Goal: Information Seeking & Learning: Learn about a topic

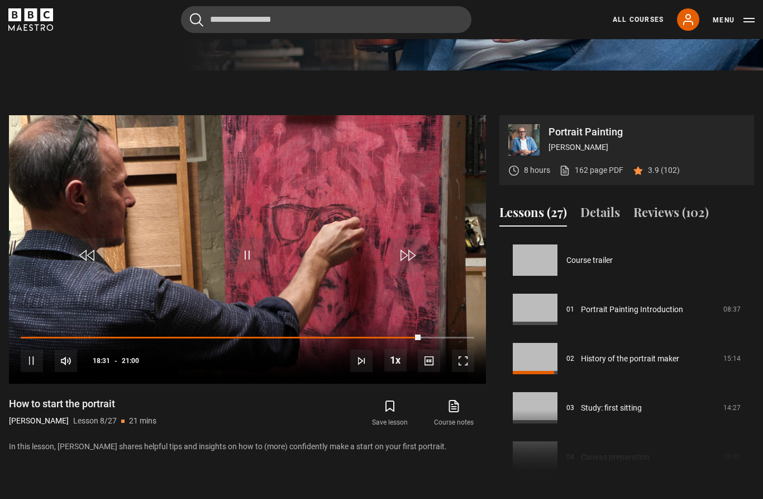
scroll to position [344, 0]
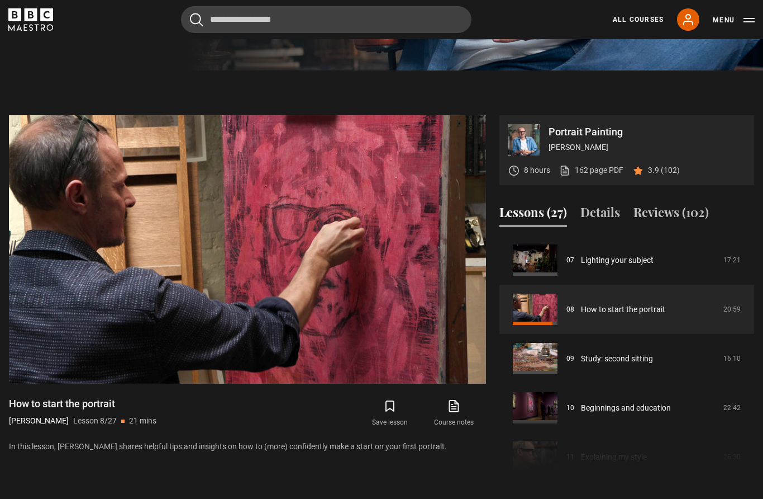
click at [435, 310] on video-js "Video Player is loading. Play Lesson How to start the portrait 10s Skip Back 10…" at bounding box center [247, 249] width 477 height 268
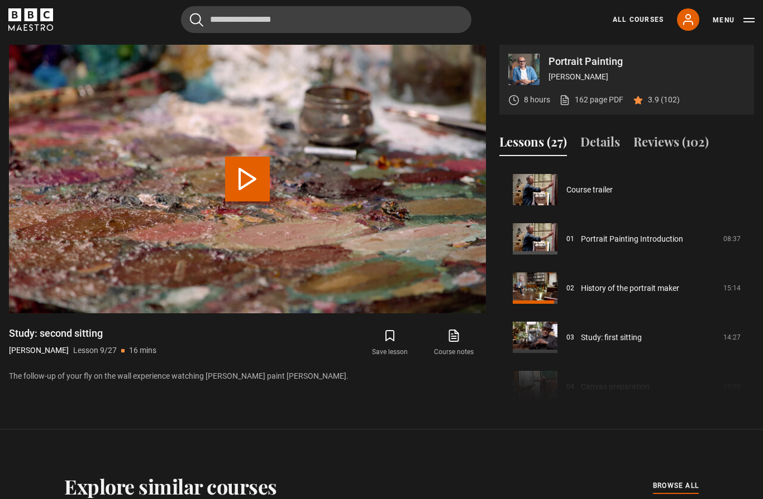
scroll to position [393, 0]
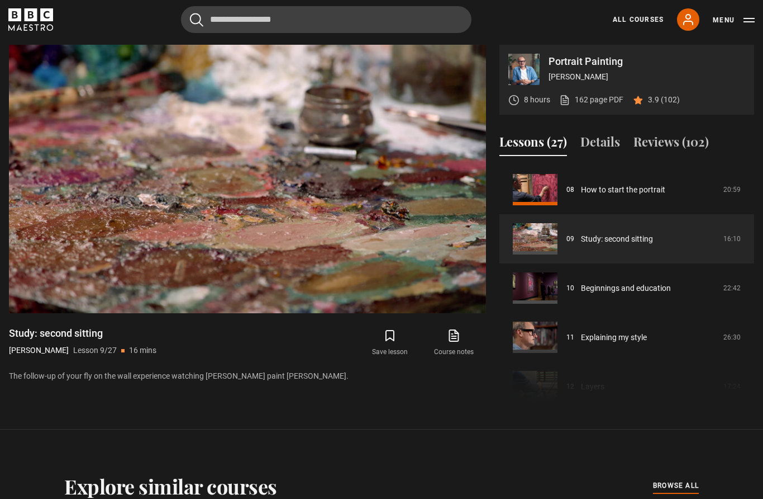
click at [462, 279] on span "Video Player" at bounding box center [463, 290] width 22 height 22
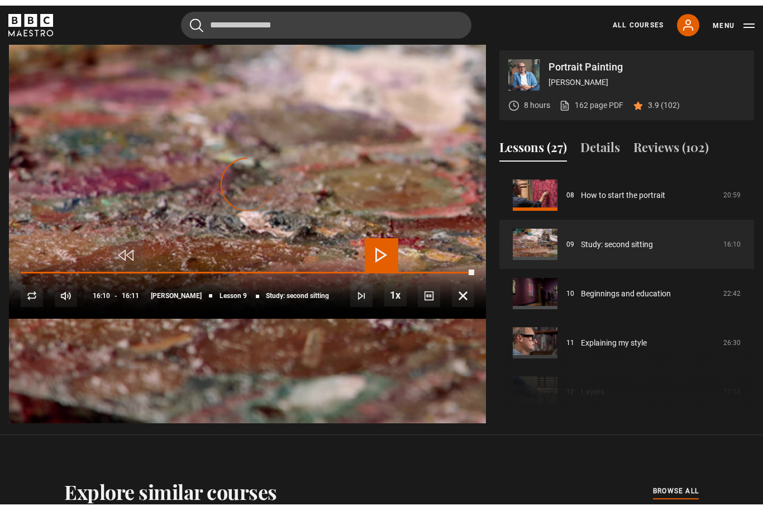
scroll to position [493, 0]
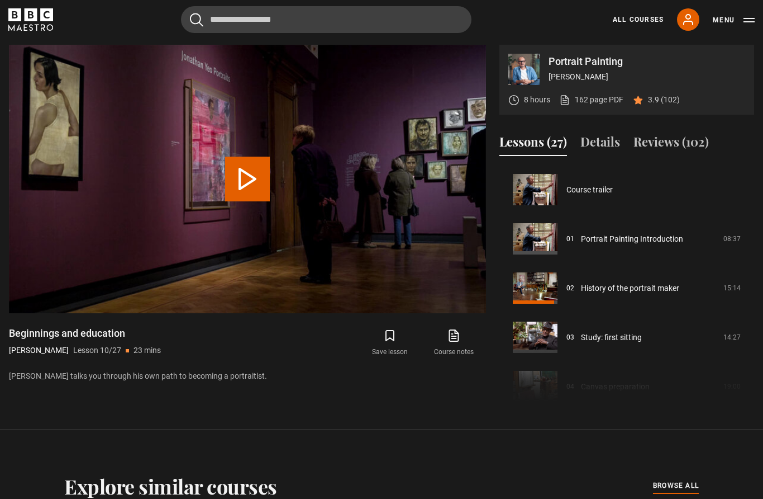
scroll to position [443, 0]
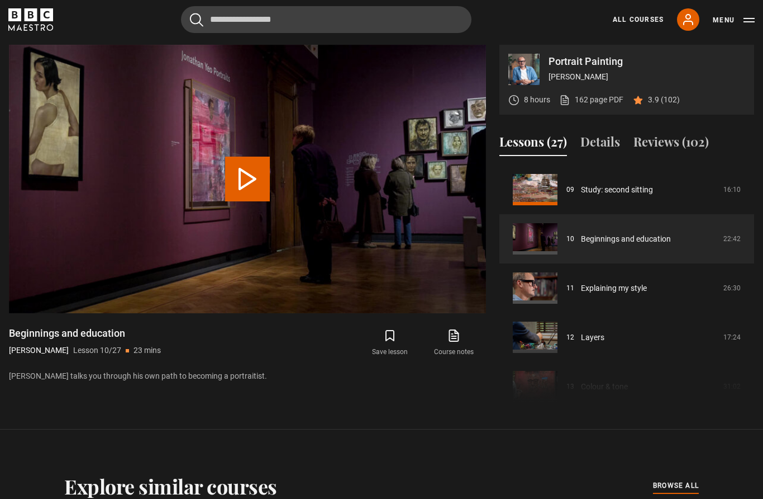
click at [0, 0] on span "Video Player" at bounding box center [0, 0] width 0 height 0
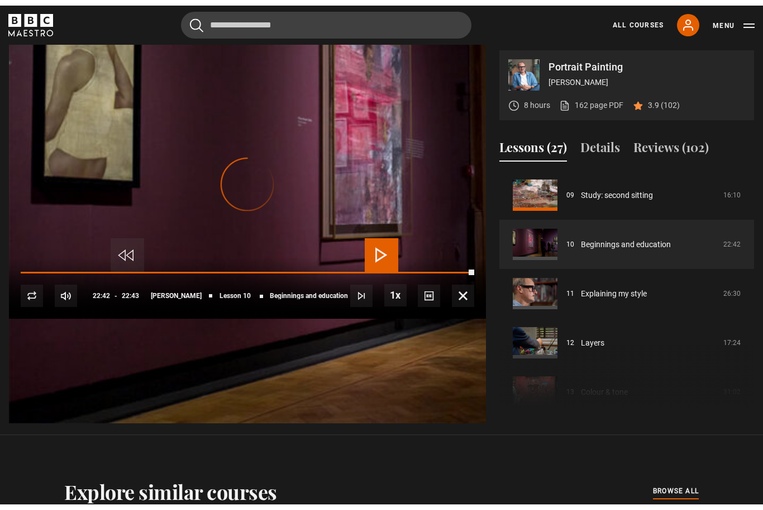
scroll to position [493, 0]
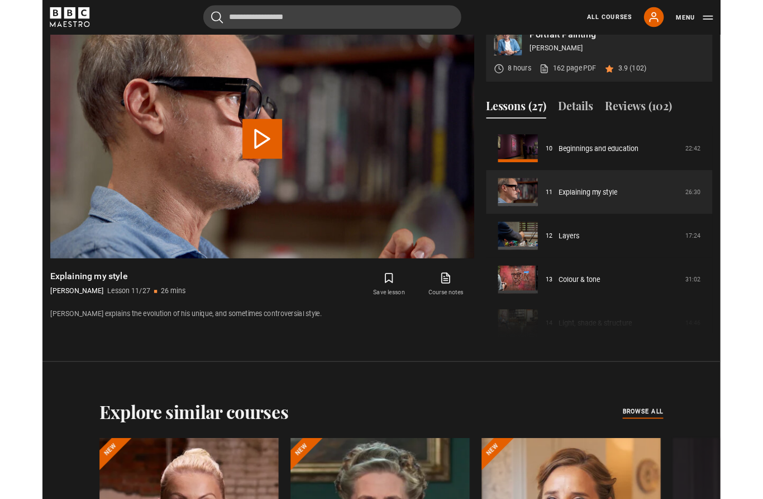
scroll to position [583, 0]
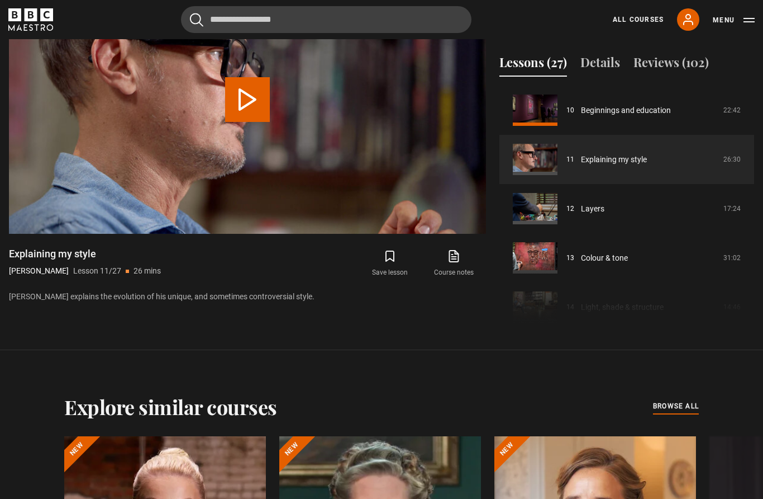
click at [581, 203] on link "Layers" at bounding box center [592, 209] width 23 height 12
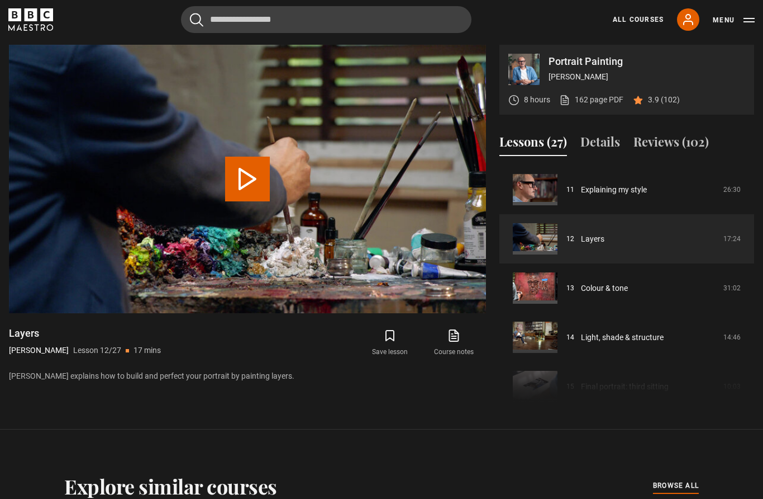
scroll to position [504, 0]
click at [473, 297] on video-js "Video Player is loading. Play Lesson Layers 10s Skip Back 10 seconds Pause 10s …" at bounding box center [247, 179] width 477 height 268
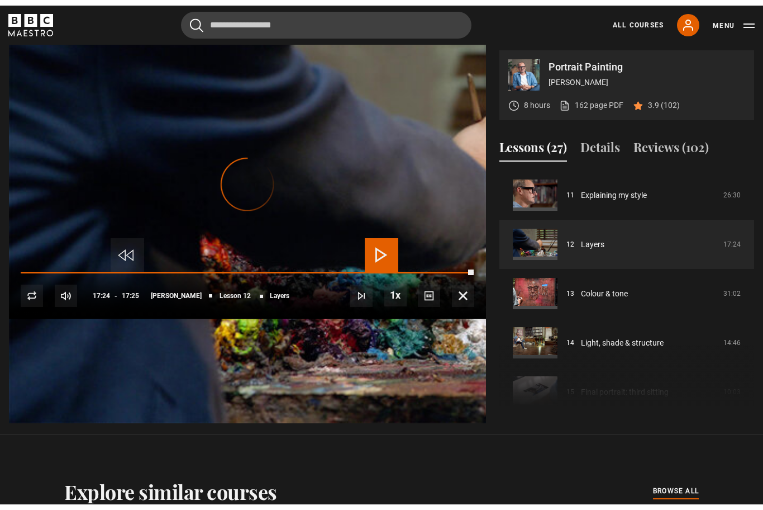
scroll to position [493, 0]
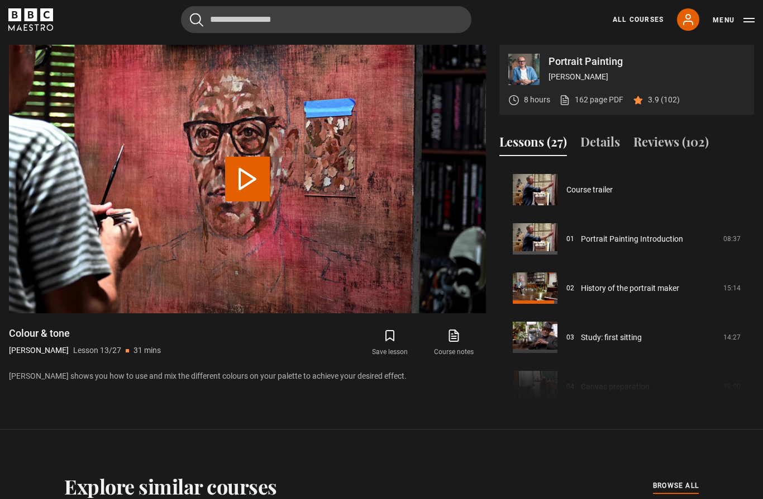
scroll to position [590, 0]
